Goal: Task Accomplishment & Management: Complete application form

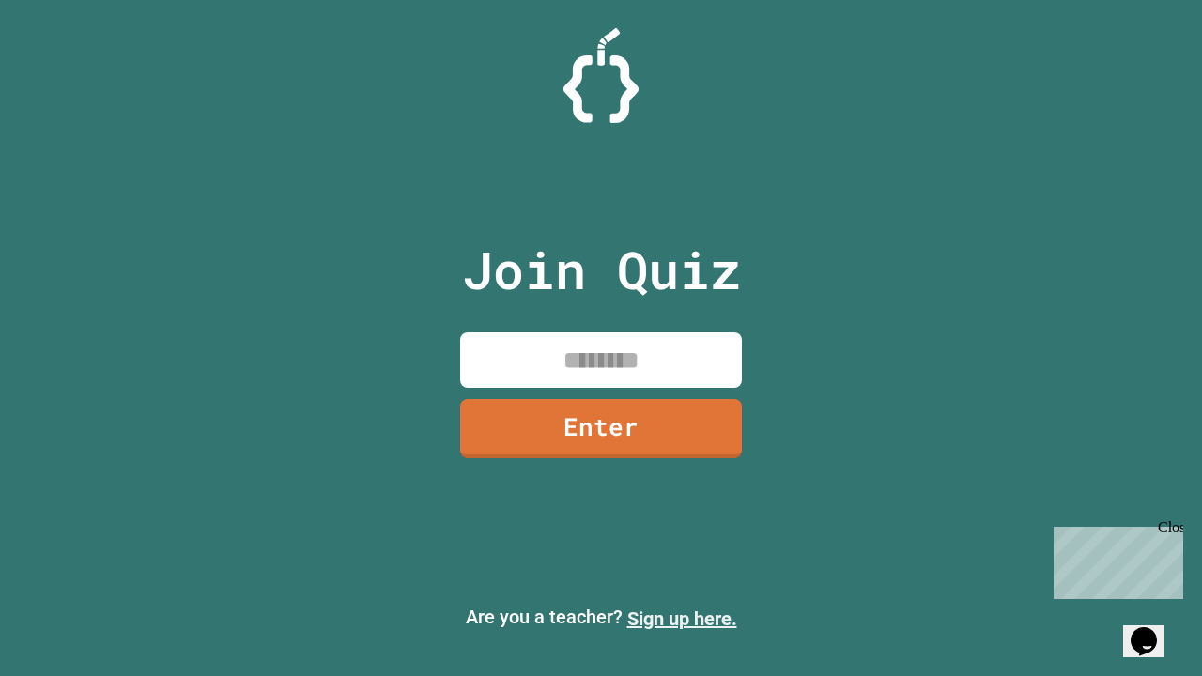
click at [682, 619] on link "Sign up here." at bounding box center [682, 619] width 110 height 23
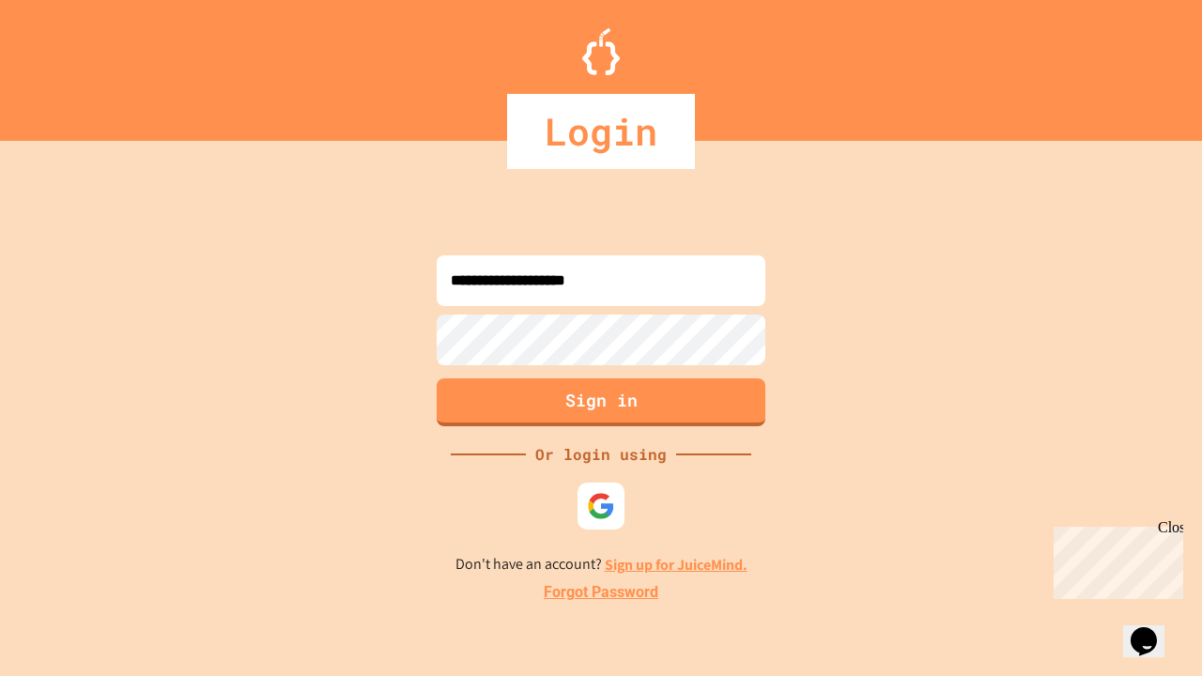
type input "**********"
